Goal: Task Accomplishment & Management: Use online tool/utility

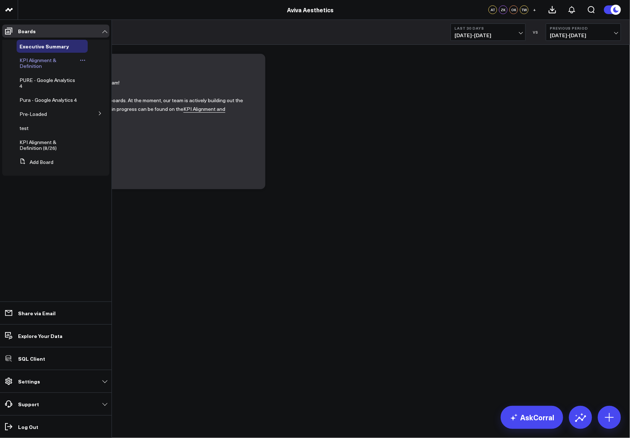
click at [33, 62] on span "KPI Alignment & Definition" at bounding box center [37, 63] width 37 height 13
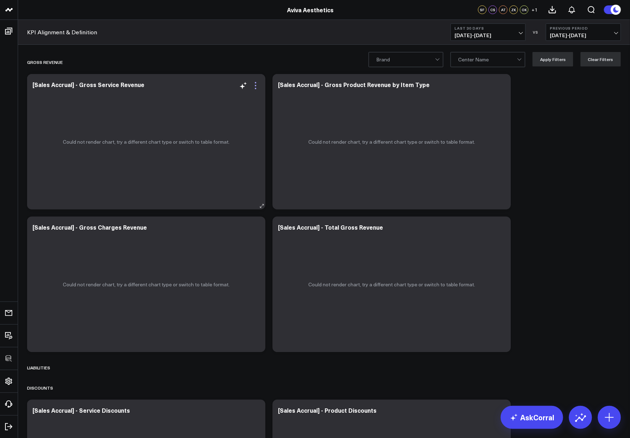
click at [256, 84] on icon at bounding box center [255, 85] width 9 height 9
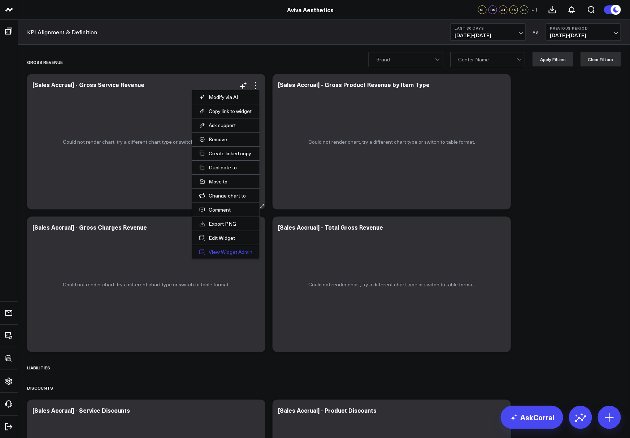
click at [229, 251] on link "View Widget Admin" at bounding box center [225, 252] width 53 height 6
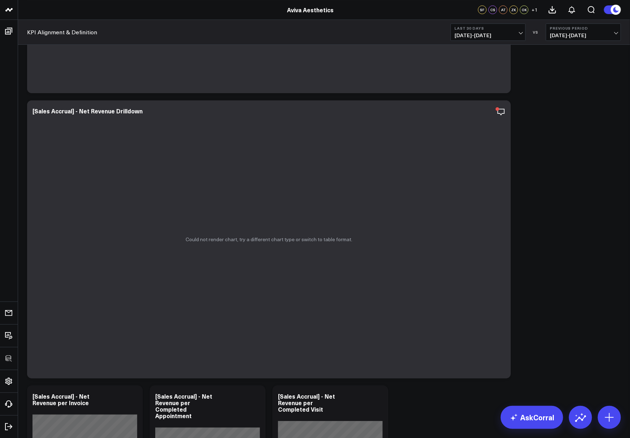
scroll to position [4828, 0]
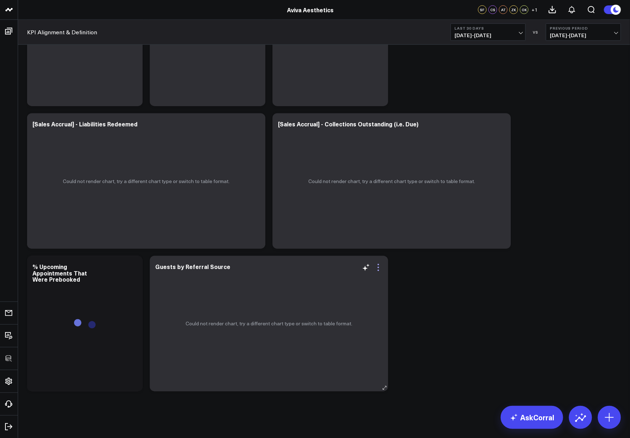
click at [379, 266] on icon at bounding box center [378, 267] width 9 height 9
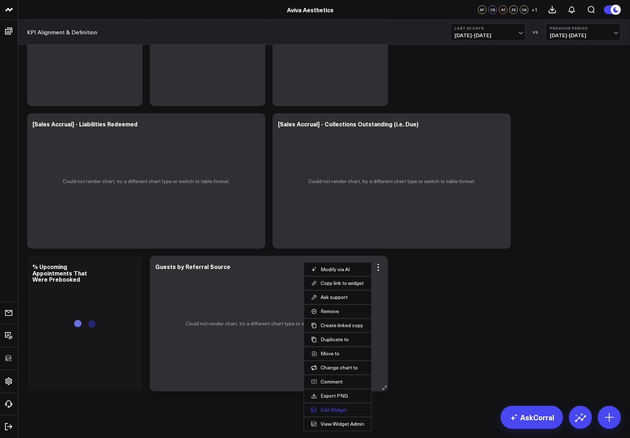
click at [339, 407] on button "Edit Widget" at bounding box center [337, 410] width 53 height 6
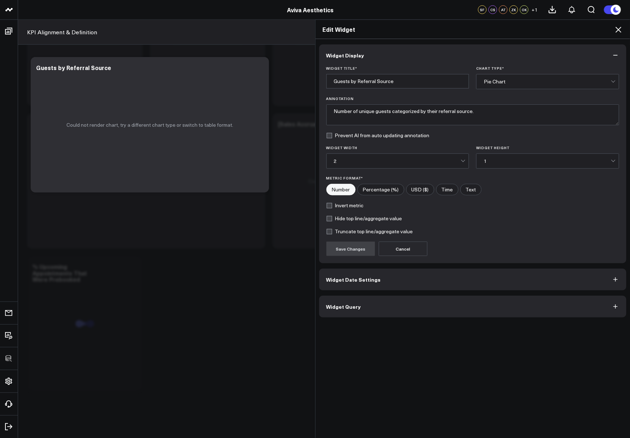
click at [343, 307] on span "Widget Query" at bounding box center [343, 307] width 35 height 6
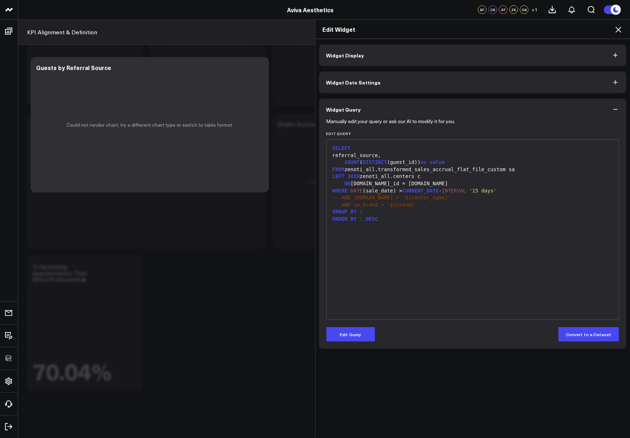
click at [623, 28] on icon at bounding box center [618, 29] width 9 height 9
